Goal: Transaction & Acquisition: Purchase product/service

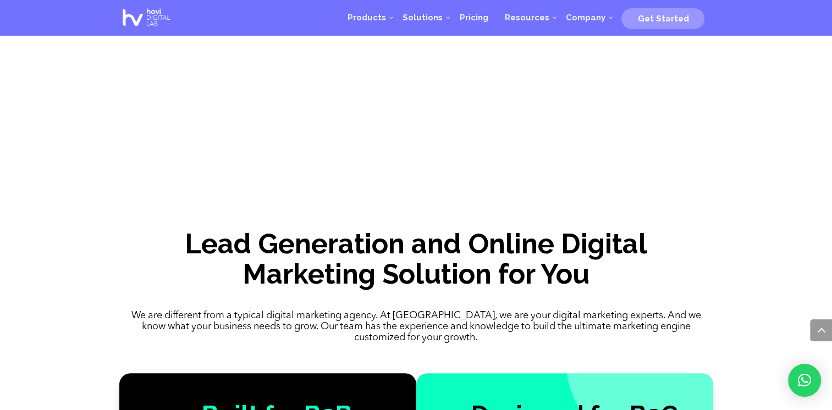
scroll to position [793, 0]
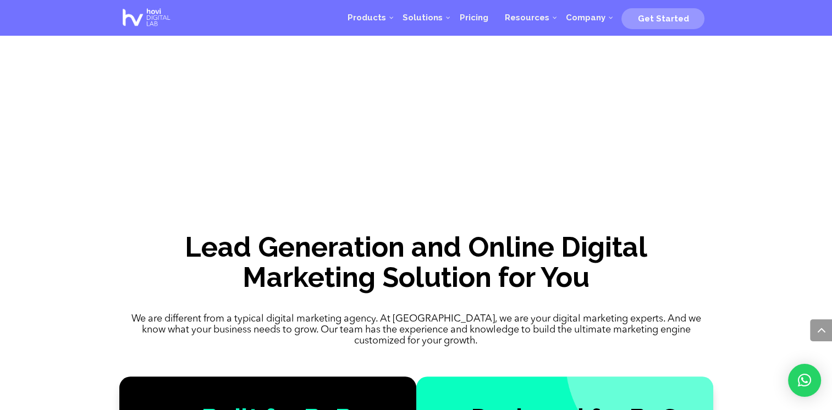
click at [0, 0] on div at bounding box center [0, 0] width 0 height 0
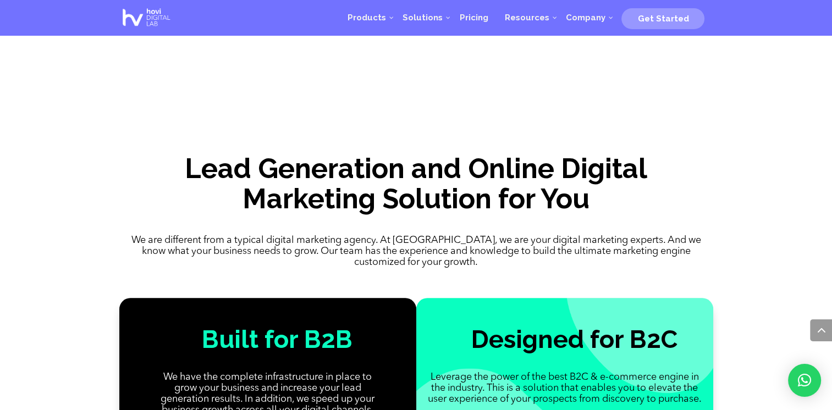
scroll to position [870, 0]
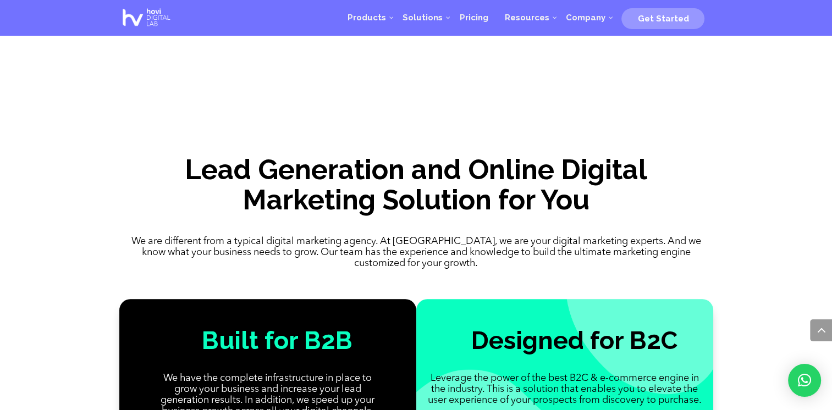
click at [0, 0] on span "Pricing" at bounding box center [0, 0] width 0 height 0
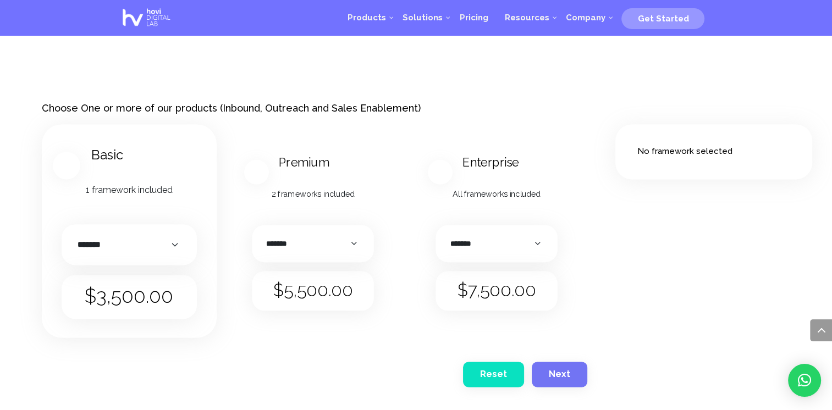
scroll to position [1460, 0]
click at [180, 238] on select "******* ********* ******" at bounding box center [129, 245] width 113 height 19
click at [178, 236] on select "******* ********* ******" at bounding box center [129, 245] width 113 height 19
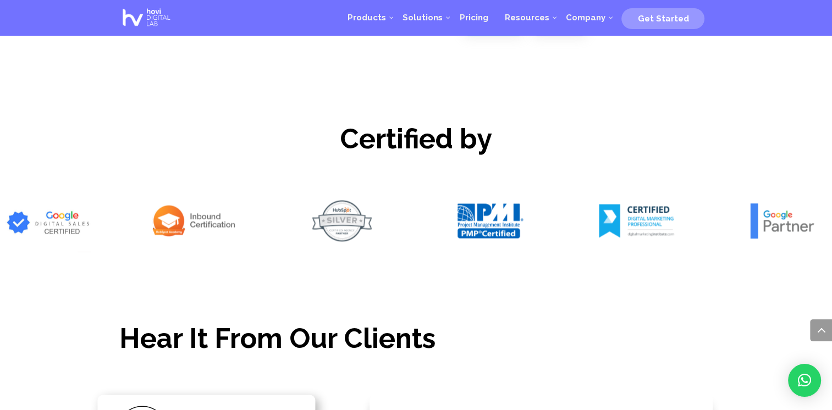
scroll to position [1814, 0]
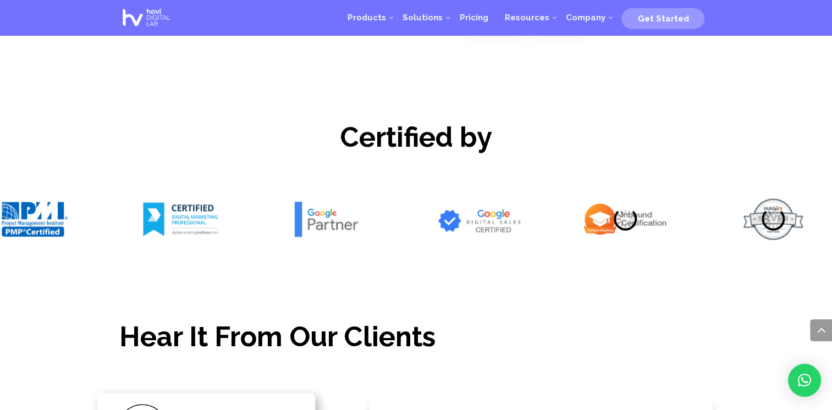
click at [86, 188] on div at bounding box center [416, 219] width 832 height 63
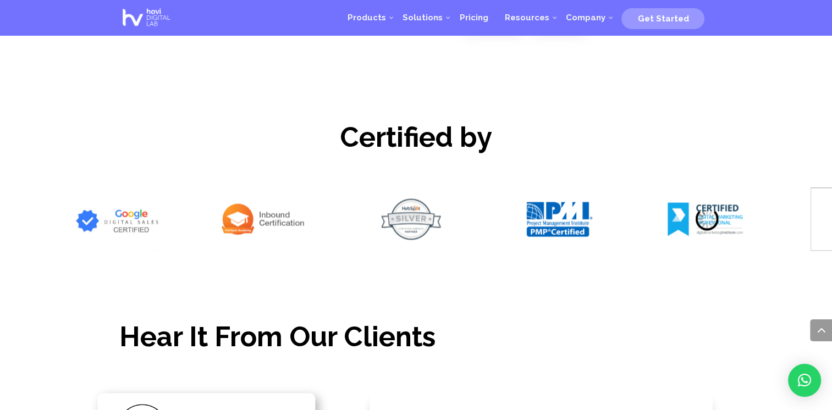
click at [41, 207] on div at bounding box center [416, 219] width 832 height 63
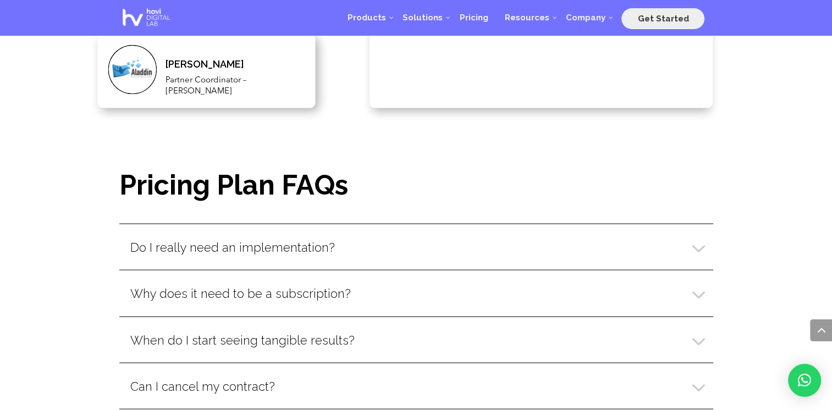
scroll to position [2348, 0]
